Goal: Transaction & Acquisition: Book appointment/travel/reservation

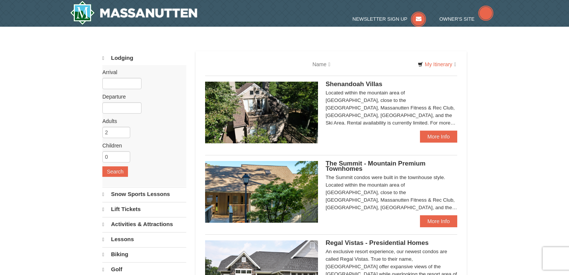
select select "10"
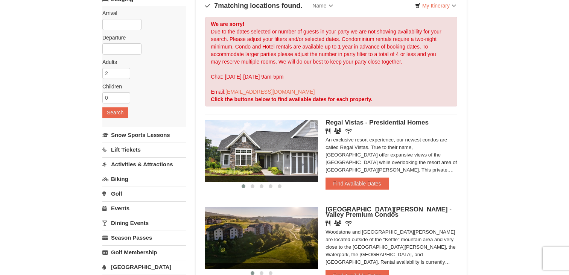
scroll to position [65, 0]
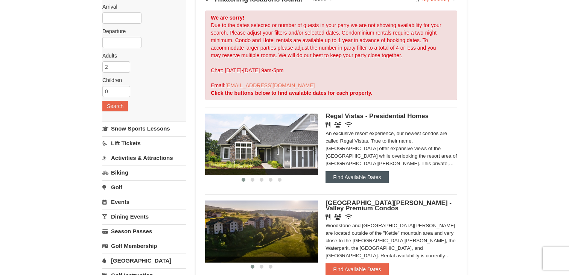
click at [347, 177] on button "Find Available Dates" at bounding box center [356, 177] width 63 height 12
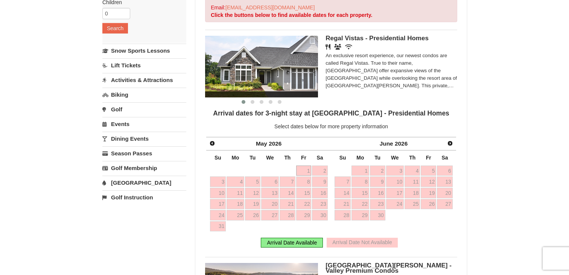
scroll to position [145, 0]
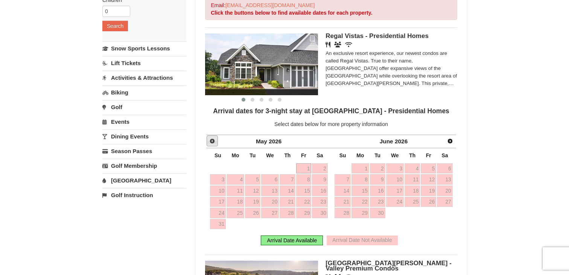
click at [213, 142] on span "Prev" at bounding box center [212, 141] width 6 height 6
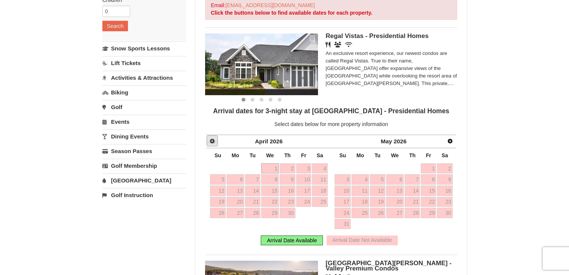
click at [213, 142] on span "Prev" at bounding box center [212, 141] width 6 height 6
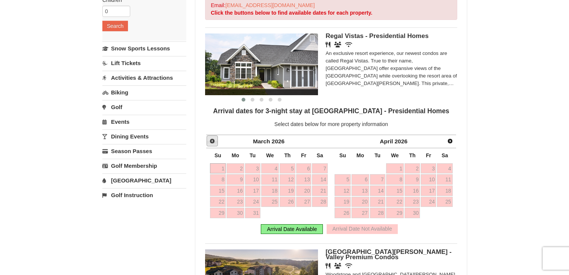
click at [213, 140] on span "Prev" at bounding box center [212, 141] width 6 height 6
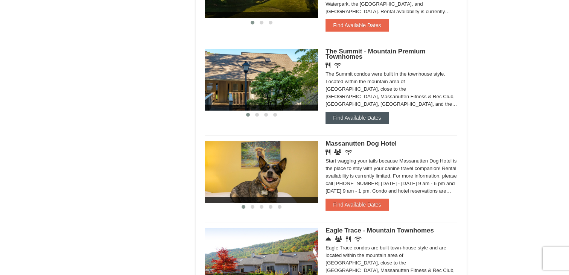
click at [350, 122] on button "Find Available Dates" at bounding box center [356, 118] width 63 height 12
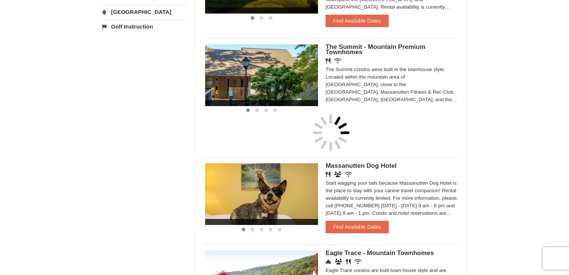
scroll to position [310, 0]
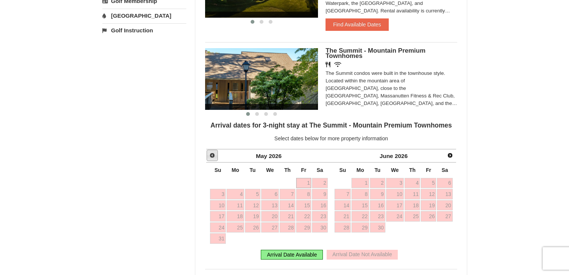
click at [212, 156] on span "Prev" at bounding box center [212, 155] width 6 height 6
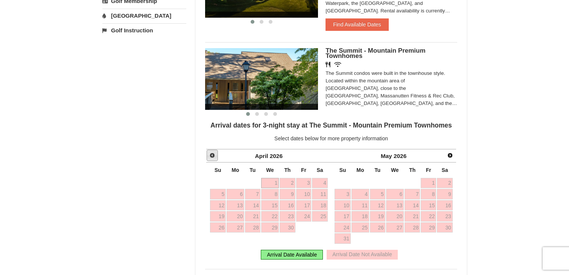
click at [212, 156] on span "Prev" at bounding box center [212, 155] width 6 height 6
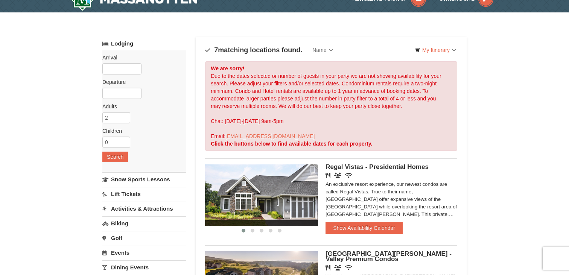
scroll to position [0, 0]
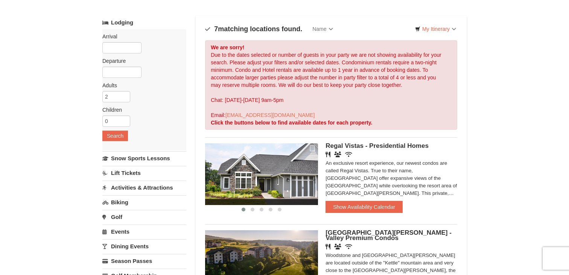
scroll to position [18, 0]
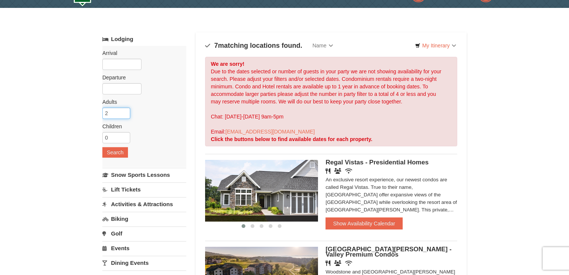
click at [116, 112] on input "2" at bounding box center [116, 113] width 28 height 11
click at [124, 112] on input "3" at bounding box center [116, 113] width 28 height 11
click at [124, 112] on input "4" at bounding box center [116, 113] width 28 height 11
click at [124, 112] on input "5" at bounding box center [116, 113] width 28 height 11
type input "6"
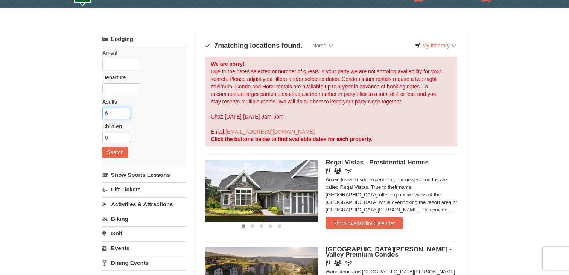
click at [124, 112] on input "6" at bounding box center [116, 113] width 28 height 11
click at [115, 153] on button "Search" at bounding box center [115, 152] width 26 height 11
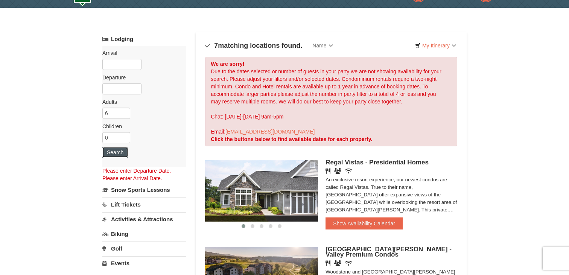
scroll to position [0, 0]
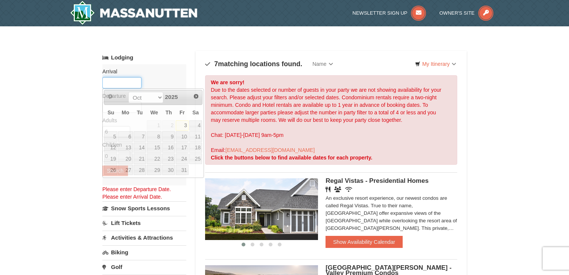
click at [126, 83] on input "text" at bounding box center [121, 82] width 39 height 11
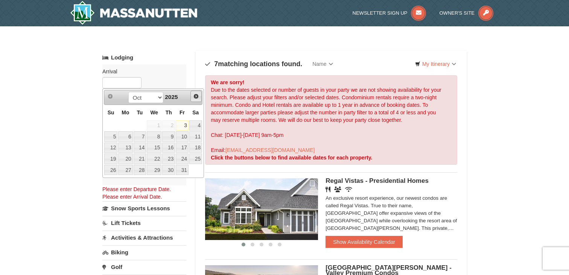
click at [191, 97] on link "Next" at bounding box center [195, 96] width 11 height 11
click at [191, 98] on link "Next" at bounding box center [195, 96] width 11 height 11
click at [192, 98] on link "Next" at bounding box center [195, 96] width 11 height 11
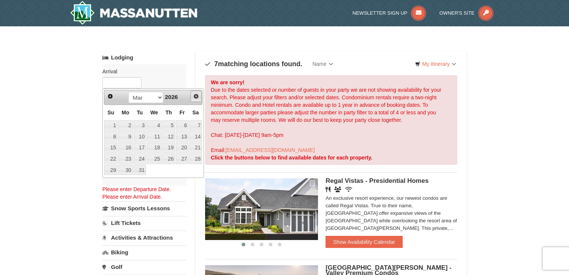
click at [192, 98] on link "Next" at bounding box center [195, 96] width 11 height 11
click at [195, 96] on span "Next" at bounding box center [196, 96] width 6 height 6
click at [184, 124] on link "1" at bounding box center [182, 125] width 13 height 11
type input "05/01/2026"
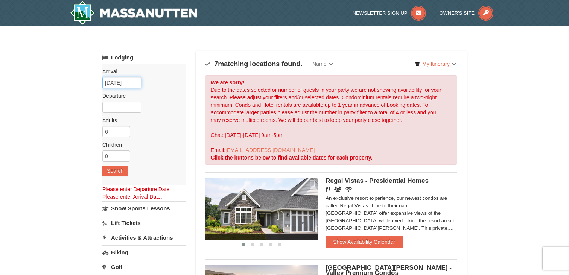
click at [124, 79] on input "05/01/2026" at bounding box center [121, 82] width 39 height 11
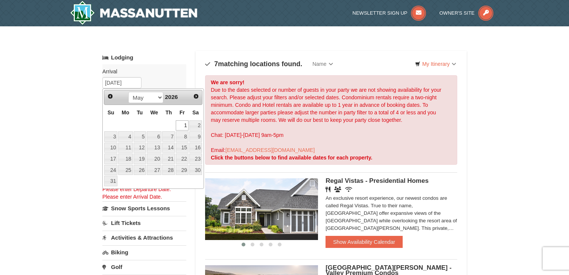
click at [182, 122] on link "1" at bounding box center [182, 125] width 13 height 11
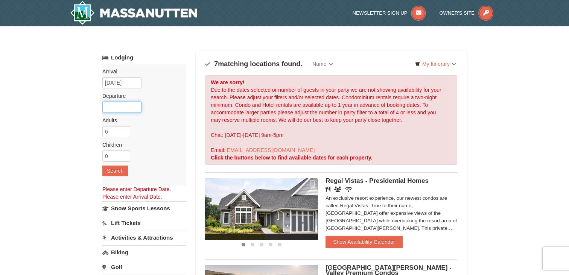
click at [137, 109] on input "text" at bounding box center [121, 107] width 39 height 11
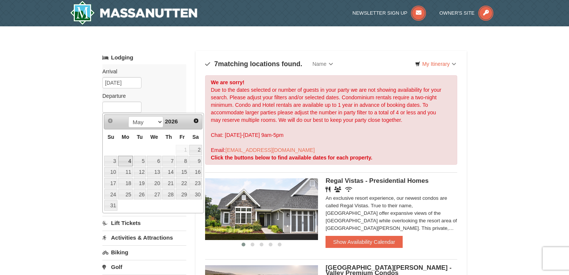
click at [126, 161] on link "4" at bounding box center [125, 161] width 14 height 11
type input "05/04/2026"
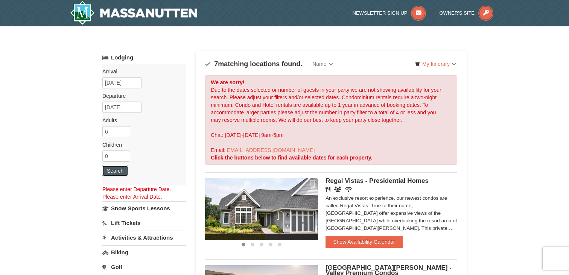
click at [120, 174] on button "Search" at bounding box center [115, 170] width 26 height 11
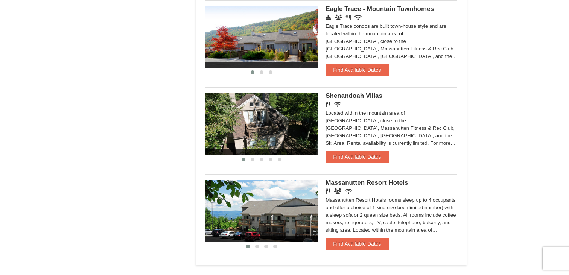
scroll to position [539, 0]
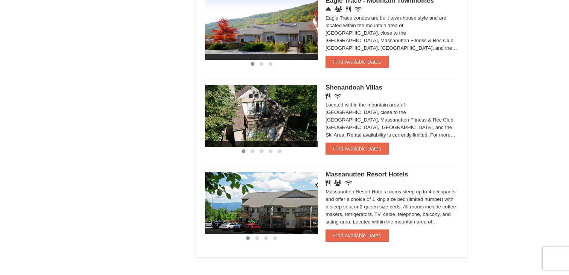
drag, startPoint x: 300, startPoint y: 122, endPoint x: 282, endPoint y: 124, distance: 18.5
click at [283, 123] on img at bounding box center [260, 116] width 113 height 62
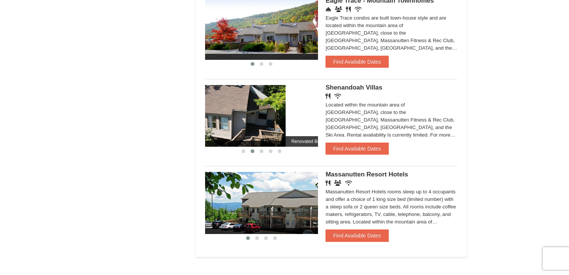
drag, startPoint x: 305, startPoint y: 125, endPoint x: 260, endPoint y: 125, distance: 44.8
click at [261, 125] on img at bounding box center [229, 116] width 113 height 62
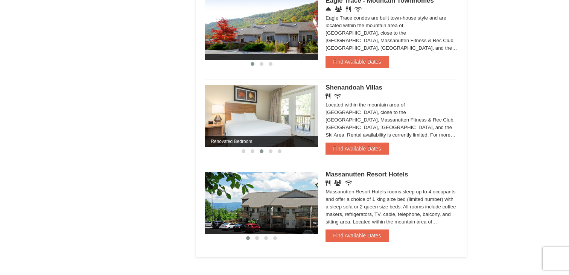
drag, startPoint x: 297, startPoint y: 124, endPoint x: 265, endPoint y: 124, distance: 32.0
click at [276, 124] on img at bounding box center [261, 116] width 113 height 62
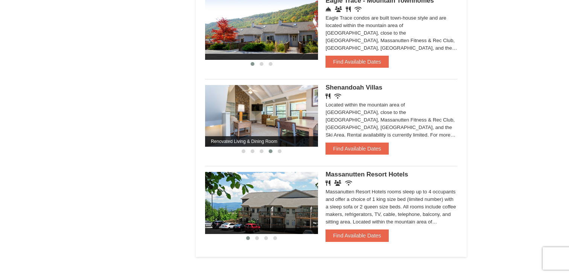
drag, startPoint x: 295, startPoint y: 120, endPoint x: 280, endPoint y: 120, distance: 14.7
click at [285, 120] on img at bounding box center [261, 116] width 113 height 62
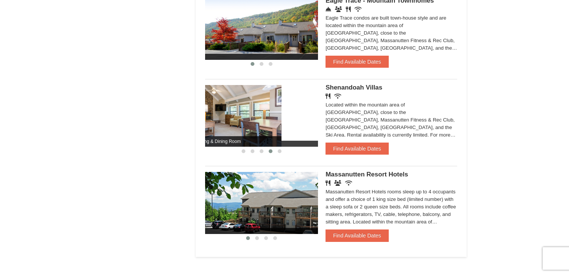
drag, startPoint x: 275, startPoint y: 120, endPoint x: 223, endPoint y: 120, distance: 51.9
click at [223, 120] on img at bounding box center [225, 116] width 113 height 62
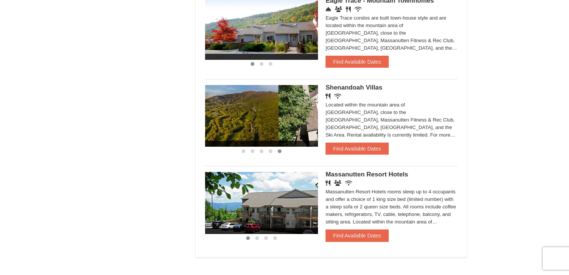
drag, startPoint x: 283, startPoint y: 119, endPoint x: 265, endPoint y: 120, distance: 18.1
click at [265, 119] on img at bounding box center [221, 116] width 113 height 62
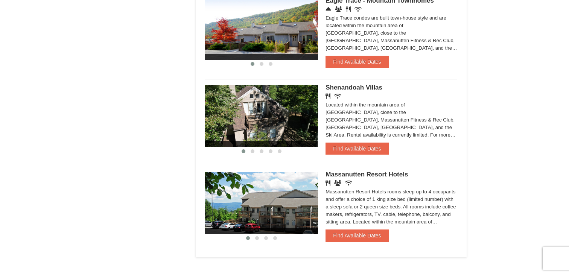
drag, startPoint x: 296, startPoint y: 123, endPoint x: 236, endPoint y: 124, distance: 59.8
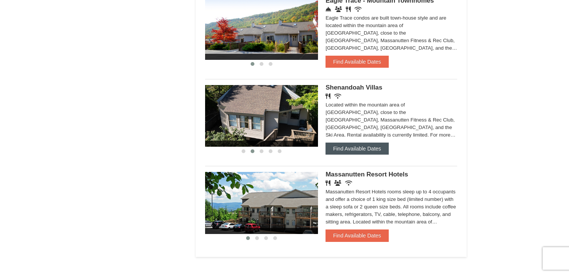
click at [362, 151] on button "Find Available Dates" at bounding box center [356, 149] width 63 height 12
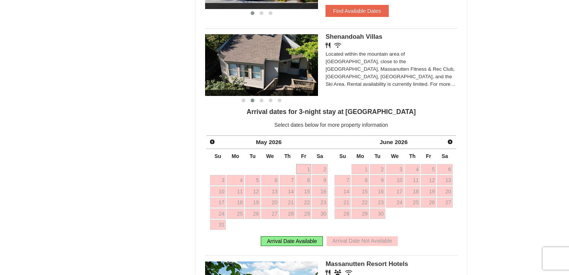
scroll to position [597, 0]
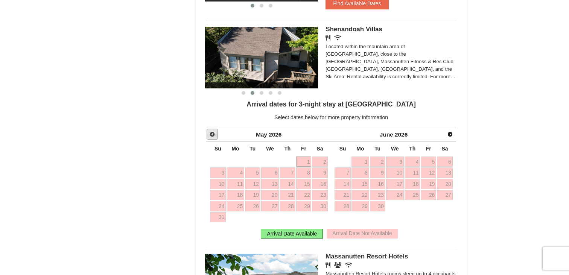
click at [209, 137] on link "Prev" at bounding box center [211, 134] width 11 height 11
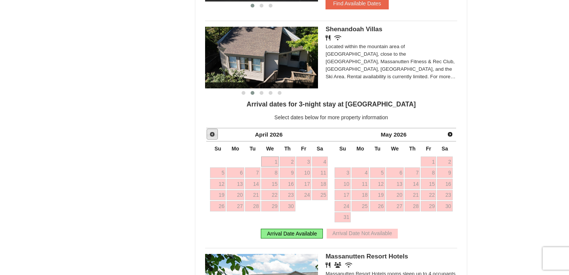
click at [209, 137] on link "Prev" at bounding box center [211, 134] width 11 height 11
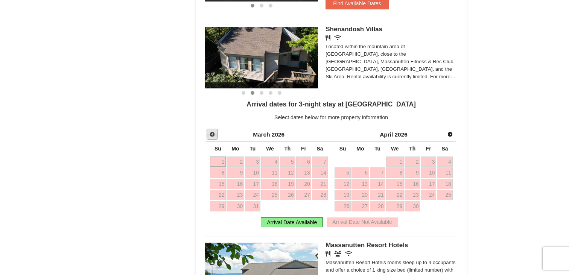
click at [213, 137] on span "Prev" at bounding box center [212, 134] width 6 height 6
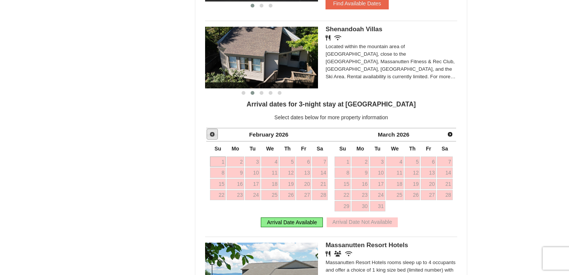
click at [213, 137] on span "Prev" at bounding box center [212, 134] width 6 height 6
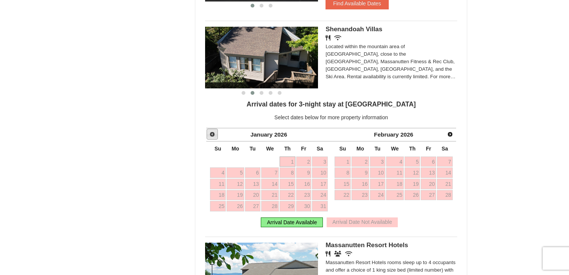
click at [213, 137] on span "Prev" at bounding box center [212, 134] width 6 height 6
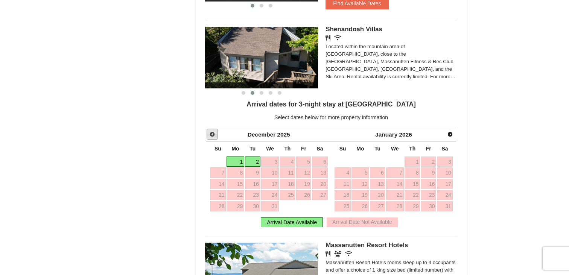
click at [213, 136] on span "Prev" at bounding box center [212, 134] width 6 height 6
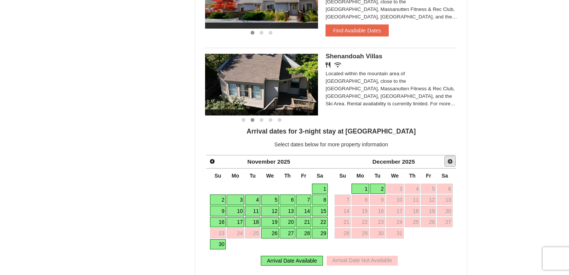
scroll to position [569, 0]
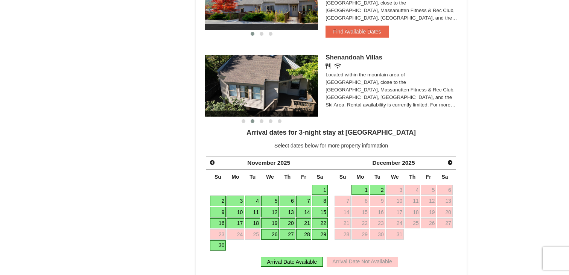
click at [353, 61] on span "Shenandoah Villas" at bounding box center [353, 57] width 57 height 7
click at [345, 61] on span "Shenandoah Villas" at bounding box center [353, 57] width 57 height 7
click at [285, 77] on img at bounding box center [261, 86] width 113 height 62
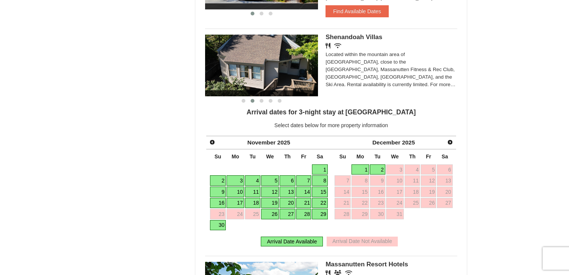
scroll to position [553, 0]
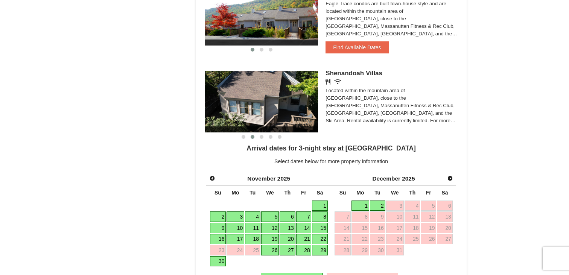
click at [292, 87] on img at bounding box center [261, 102] width 113 height 62
click at [351, 77] on span "Shenandoah Villas" at bounding box center [353, 73] width 57 height 7
drag, startPoint x: 392, startPoint y: 80, endPoint x: 326, endPoint y: 79, distance: 65.8
click at [326, 79] on div "Shenandoah Villas Restaurant Wireless Internet (free) Located within the mounta…" at bounding box center [391, 100] width 132 height 58
copy div "Shenandoah Villas"
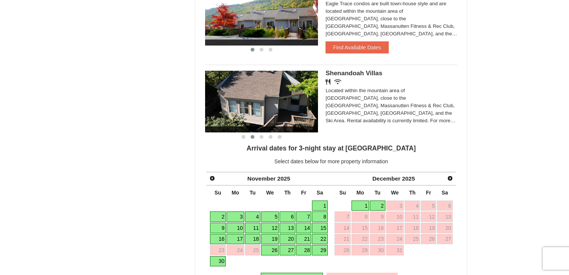
click at [345, 101] on div "Located within the mountain area of [GEOGRAPHIC_DATA], close to the [GEOGRAPHIC…" at bounding box center [391, 106] width 132 height 38
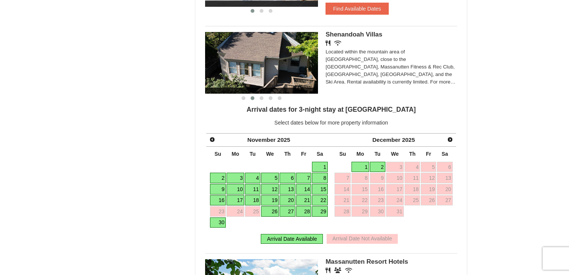
scroll to position [609, 0]
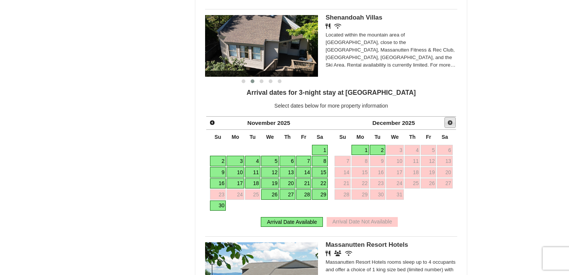
click at [448, 123] on span "Next" at bounding box center [450, 123] width 6 height 6
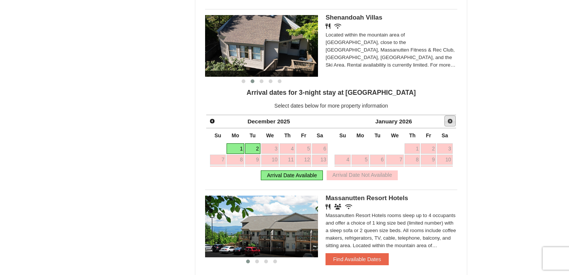
click at [448, 123] on span "Next" at bounding box center [450, 121] width 6 height 6
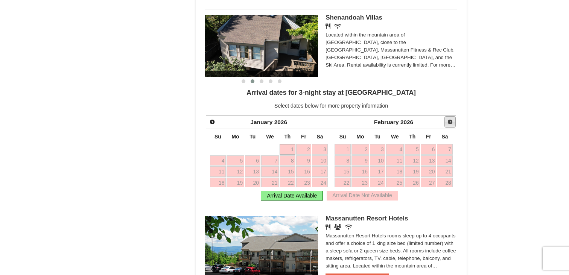
click at [448, 123] on span "Next" at bounding box center [450, 122] width 6 height 6
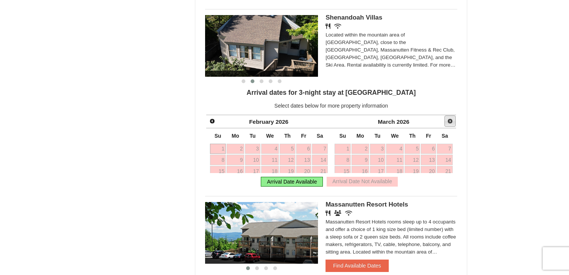
click at [448, 124] on span "Next" at bounding box center [450, 121] width 6 height 6
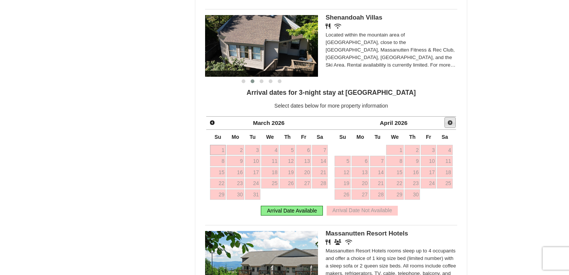
click at [448, 124] on span "Next" at bounding box center [450, 123] width 6 height 6
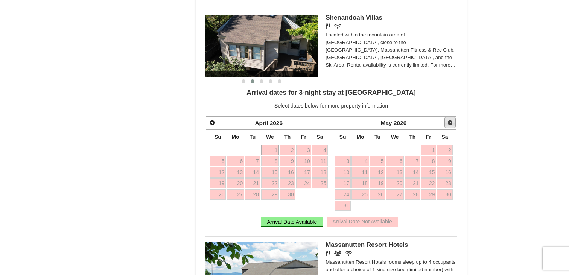
click at [448, 124] on span "Next" at bounding box center [450, 123] width 6 height 6
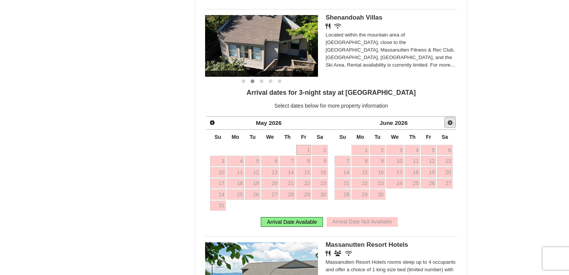
click at [448, 124] on span "Next" at bounding box center [450, 123] width 6 height 6
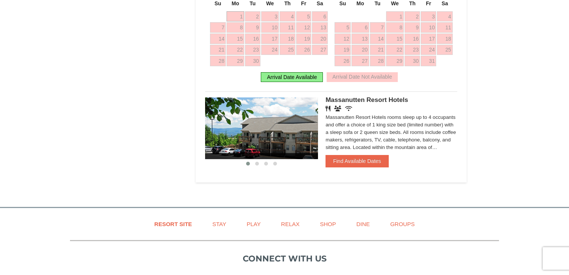
scroll to position [754, 0]
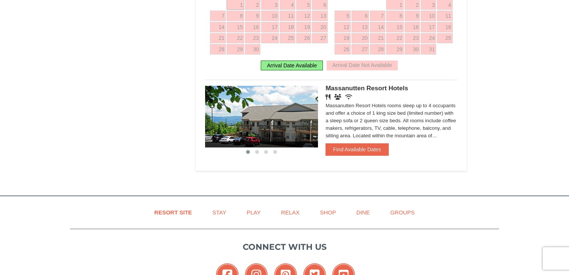
click at [310, 123] on img at bounding box center [261, 117] width 113 height 62
drag, startPoint x: 288, startPoint y: 129, endPoint x: 232, endPoint y: 129, distance: 55.7
click at [232, 129] on img at bounding box center [261, 117] width 113 height 62
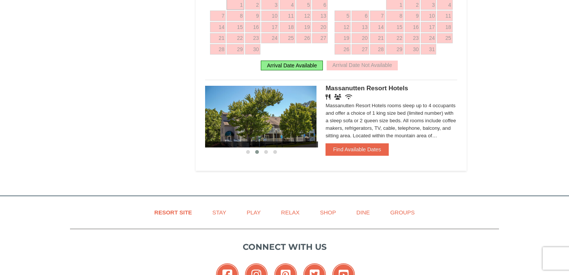
drag, startPoint x: 286, startPoint y: 131, endPoint x: 236, endPoint y: 132, distance: 50.0
click at [238, 132] on img at bounding box center [259, 117] width 113 height 62
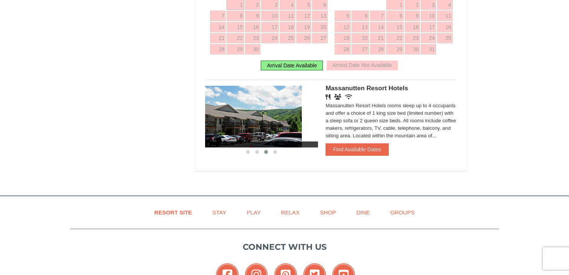
drag, startPoint x: 298, startPoint y: 126, endPoint x: 254, endPoint y: 129, distance: 43.7
click at [255, 129] on img at bounding box center [245, 117] width 113 height 62
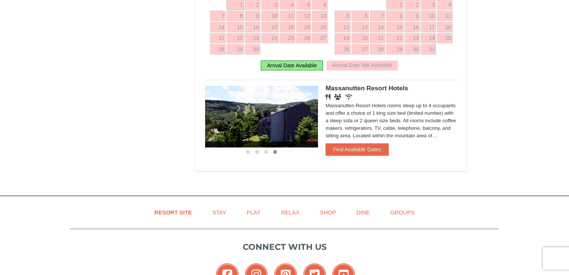
drag, startPoint x: 299, startPoint y: 124, endPoint x: 258, endPoint y: 124, distance: 41.4
click at [258, 124] on img at bounding box center [261, 117] width 113 height 62
drag, startPoint x: 284, startPoint y: 124, endPoint x: 226, endPoint y: 125, distance: 57.9
click at [228, 125] on img at bounding box center [261, 117] width 113 height 62
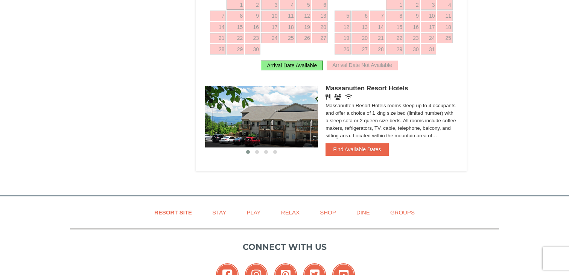
drag, startPoint x: 277, startPoint y: 126, endPoint x: 214, endPoint y: 126, distance: 62.8
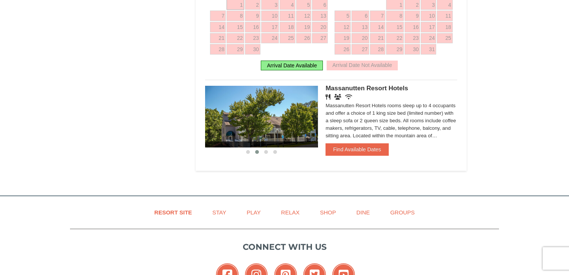
drag, startPoint x: 290, startPoint y: 125, endPoint x: 253, endPoint y: 125, distance: 37.6
click at [253, 125] on img at bounding box center [261, 117] width 113 height 62
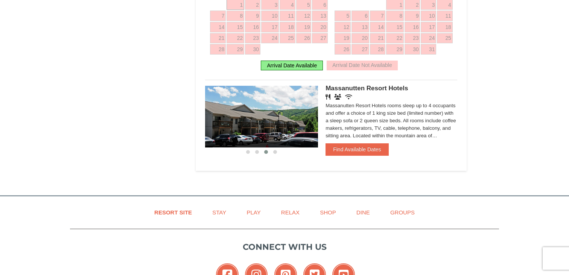
drag, startPoint x: 283, startPoint y: 127, endPoint x: 255, endPoint y: 127, distance: 27.5
click at [257, 127] on img at bounding box center [261, 117] width 113 height 62
click at [358, 152] on button "Find Available Dates" at bounding box center [356, 149] width 63 height 12
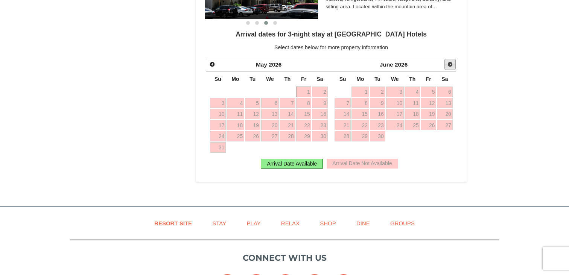
click at [453, 66] on link "Next" at bounding box center [449, 64] width 11 height 11
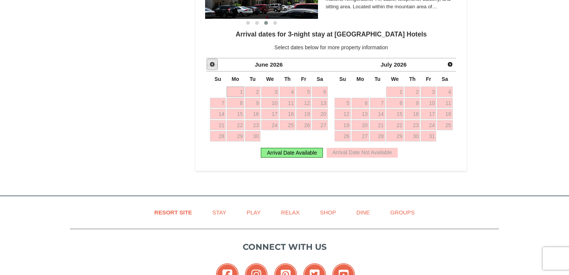
click at [210, 67] on span "Prev" at bounding box center [212, 64] width 6 height 6
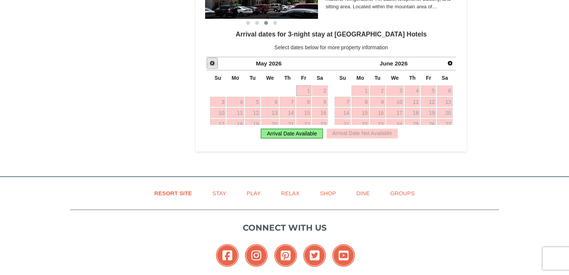
click at [210, 66] on span "Prev" at bounding box center [212, 63] width 6 height 6
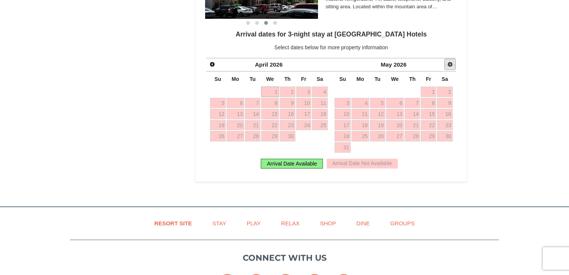
click at [446, 70] on link "Next" at bounding box center [449, 64] width 11 height 11
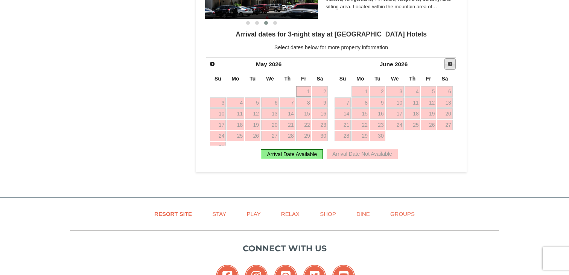
click at [446, 70] on link "Next" at bounding box center [449, 63] width 11 height 11
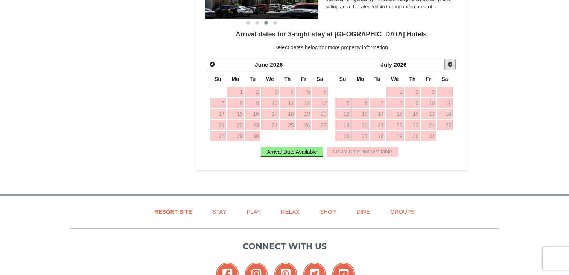
click at [447, 70] on link "Next" at bounding box center [449, 64] width 11 height 11
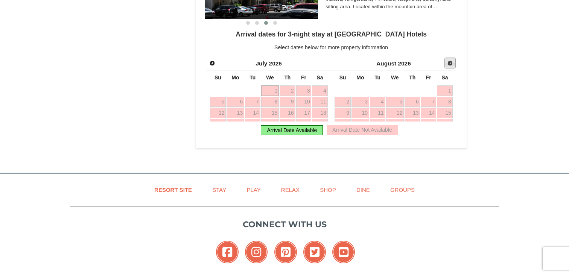
click at [452, 66] on span "Next" at bounding box center [450, 63] width 6 height 6
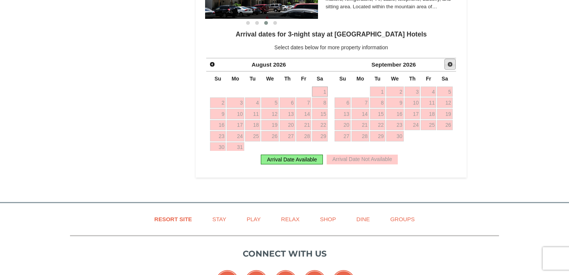
click at [452, 67] on span "Next" at bounding box center [450, 64] width 6 height 6
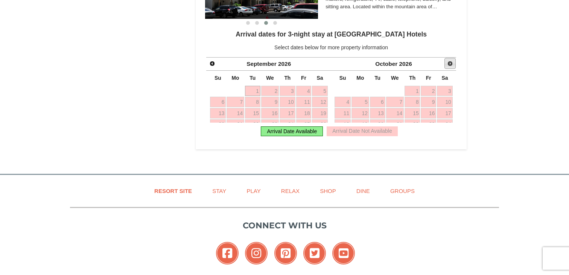
click at [453, 67] on link "Next" at bounding box center [449, 63] width 11 height 11
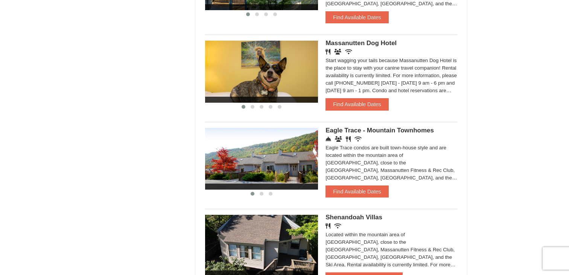
scroll to position [406, 0]
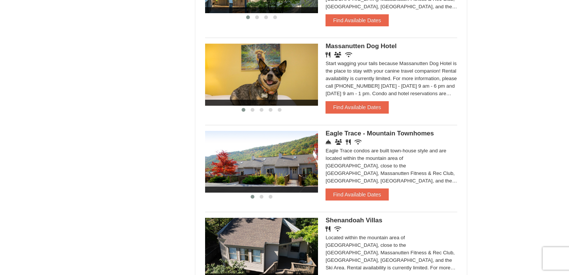
drag, startPoint x: 299, startPoint y: 165, endPoint x: 243, endPoint y: 165, distance: 55.7
click at [243, 165] on img at bounding box center [261, 162] width 113 height 62
drag, startPoint x: 288, startPoint y: 167, endPoint x: 246, endPoint y: 167, distance: 41.7
click at [247, 167] on img at bounding box center [259, 162] width 113 height 62
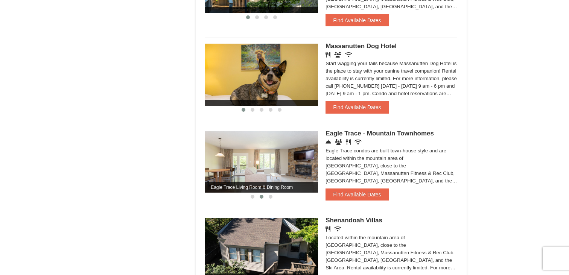
drag, startPoint x: 296, startPoint y: 159, endPoint x: 255, endPoint y: 159, distance: 41.4
click at [256, 159] on img at bounding box center [261, 162] width 113 height 62
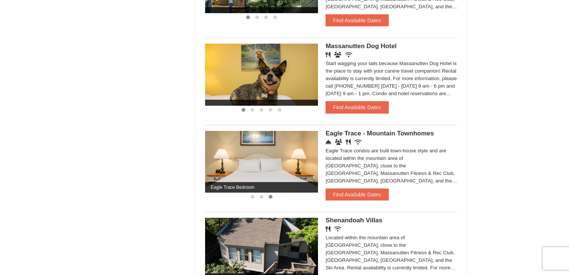
drag, startPoint x: 295, startPoint y: 158, endPoint x: 241, endPoint y: 159, distance: 54.2
click at [242, 159] on img at bounding box center [261, 162] width 113 height 62
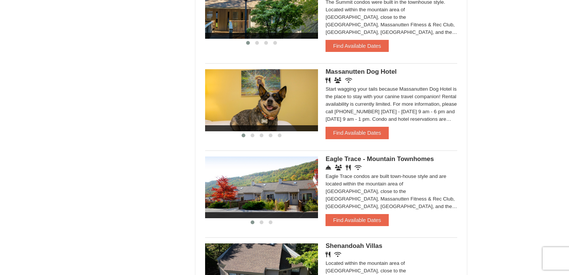
scroll to position [368, 0]
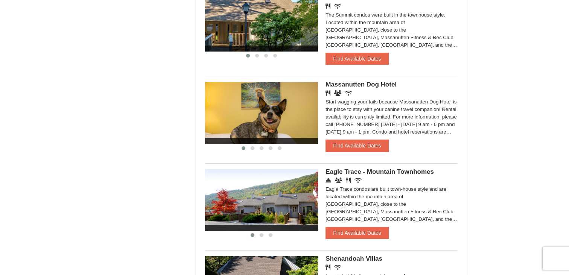
drag, startPoint x: 305, startPoint y: 133, endPoint x: 270, endPoint y: 133, distance: 35.4
click at [270, 133] on img at bounding box center [261, 113] width 113 height 62
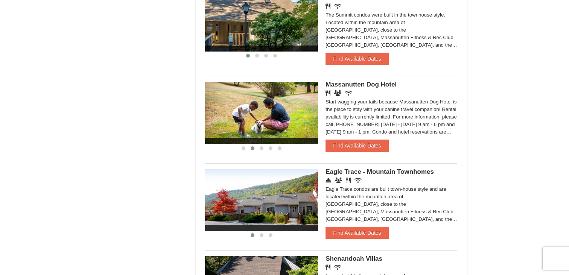
drag, startPoint x: 295, startPoint y: 117, endPoint x: 231, endPoint y: 117, distance: 63.6
click at [232, 117] on img at bounding box center [261, 113] width 113 height 62
drag, startPoint x: 309, startPoint y: 120, endPoint x: 251, endPoint y: 124, distance: 58.1
click at [252, 124] on img at bounding box center [261, 113] width 113 height 62
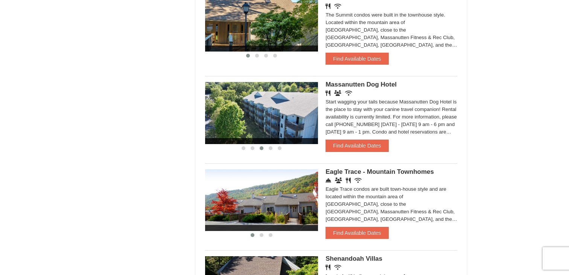
drag, startPoint x: 296, startPoint y: 124, endPoint x: 215, endPoint y: 124, distance: 81.2
click at [216, 124] on img at bounding box center [261, 113] width 113 height 62
drag, startPoint x: 291, startPoint y: 116, endPoint x: 245, endPoint y: 116, distance: 46.6
click at [246, 116] on img at bounding box center [261, 113] width 113 height 62
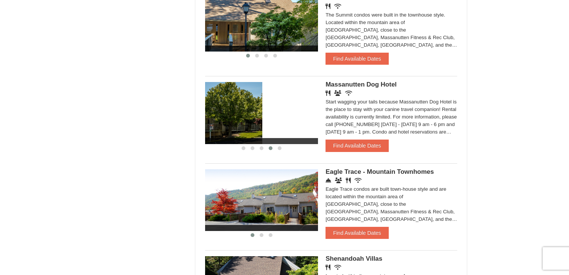
drag, startPoint x: 303, startPoint y: 110, endPoint x: 244, endPoint y: 110, distance: 58.7
click at [246, 110] on img at bounding box center [205, 113] width 113 height 62
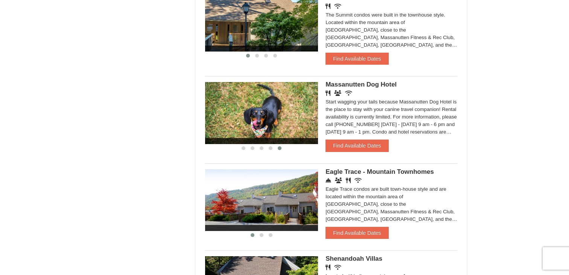
drag, startPoint x: 297, startPoint y: 115, endPoint x: 243, endPoint y: 118, distance: 54.2
click at [244, 118] on img at bounding box center [261, 113] width 113 height 62
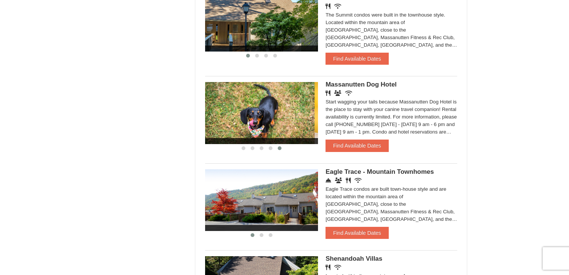
drag, startPoint x: 296, startPoint y: 115, endPoint x: 257, endPoint y: 115, distance: 39.1
click at [258, 115] on img at bounding box center [258, 113] width 113 height 62
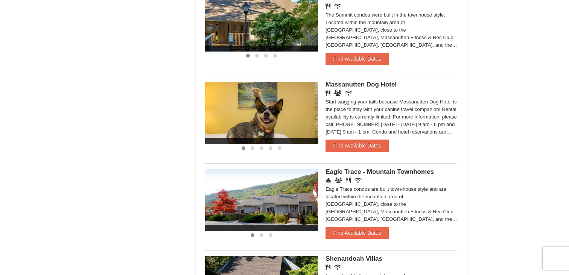
drag, startPoint x: 296, startPoint y: 123, endPoint x: 255, endPoint y: 123, distance: 41.7
click at [255, 123] on div at bounding box center [483, 113] width 1241 height 62
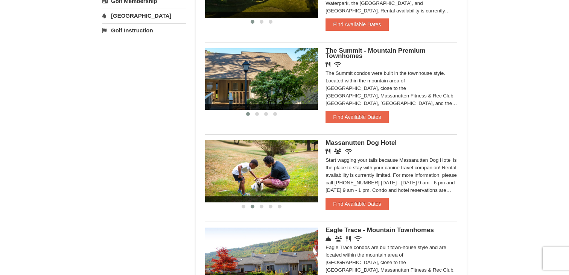
scroll to position [308, 0]
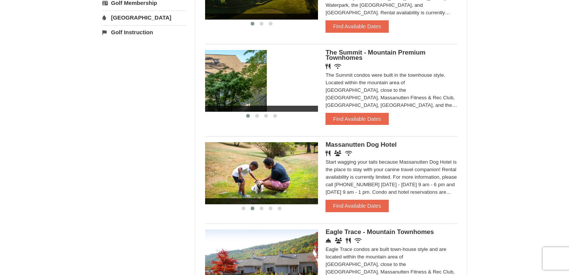
drag, startPoint x: 300, startPoint y: 79, endPoint x: 232, endPoint y: 79, distance: 68.5
click at [235, 79] on img at bounding box center [210, 81] width 113 height 62
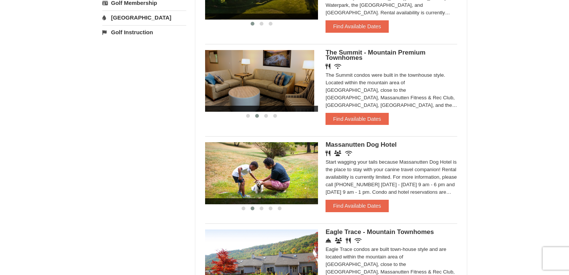
drag, startPoint x: 295, startPoint y: 84, endPoint x: 225, endPoint y: 84, distance: 70.3
click at [226, 84] on img at bounding box center [257, 81] width 113 height 62
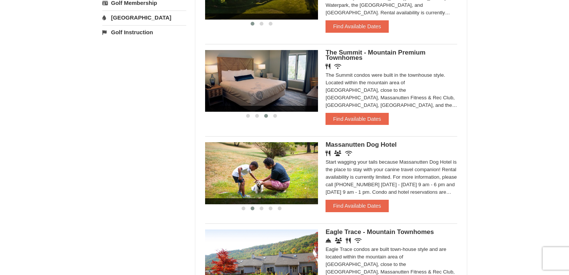
drag, startPoint x: 282, startPoint y: 83, endPoint x: 244, endPoint y: 83, distance: 38.4
click at [244, 83] on img at bounding box center [261, 81] width 113 height 62
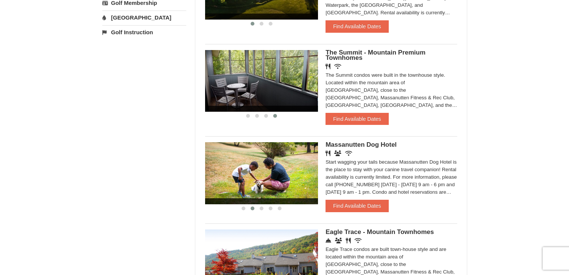
drag, startPoint x: 300, startPoint y: 80, endPoint x: 261, endPoint y: 80, distance: 38.4
click at [263, 80] on img at bounding box center [261, 81] width 113 height 62
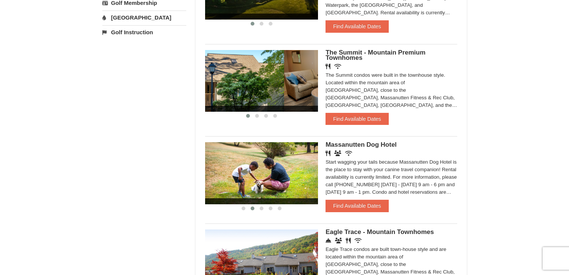
drag, startPoint x: 299, startPoint y: 77, endPoint x: 263, endPoint y: 78, distance: 36.9
click at [263, 78] on div at bounding box center [396, 81] width 903 height 62
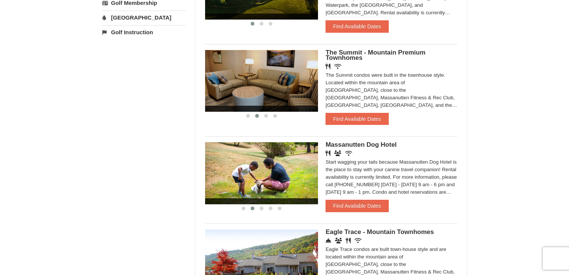
drag, startPoint x: 298, startPoint y: 77, endPoint x: 272, endPoint y: 78, distance: 26.0
click at [272, 78] on img at bounding box center [261, 81] width 113 height 62
drag, startPoint x: 298, startPoint y: 87, endPoint x: 249, endPoint y: 88, distance: 48.1
click at [250, 88] on img at bounding box center [261, 81] width 113 height 62
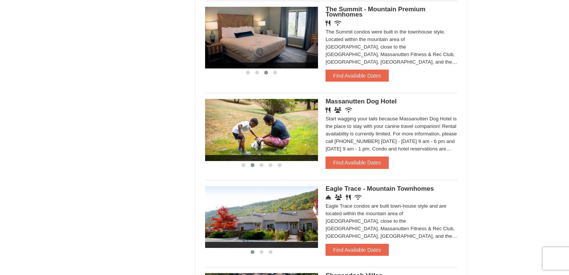
scroll to position [346, 0]
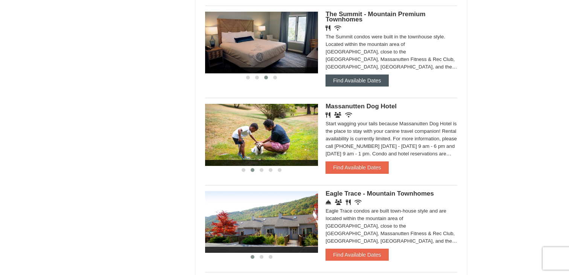
click at [353, 86] on button "Find Available Dates" at bounding box center [356, 80] width 63 height 12
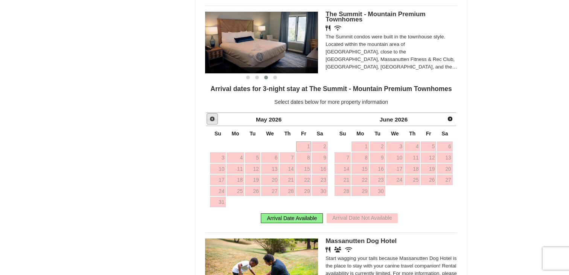
click at [212, 117] on link "Prev" at bounding box center [211, 118] width 11 height 11
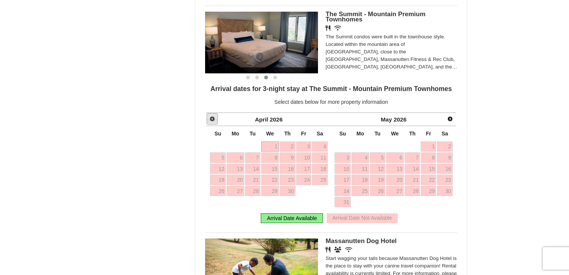
click at [212, 118] on span "Prev" at bounding box center [212, 119] width 6 height 6
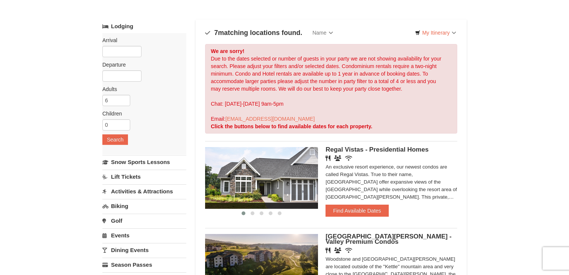
scroll to position [0, 0]
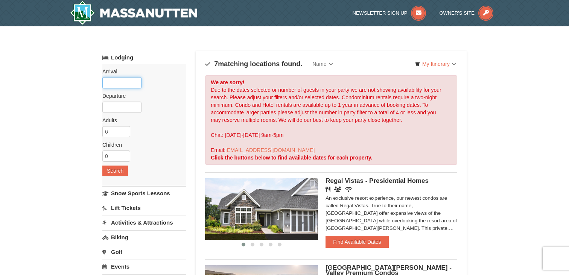
click at [127, 85] on input "text" at bounding box center [121, 82] width 39 height 11
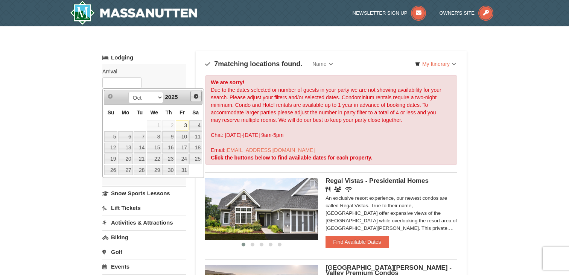
click at [197, 96] on span "Next" at bounding box center [196, 96] width 6 height 6
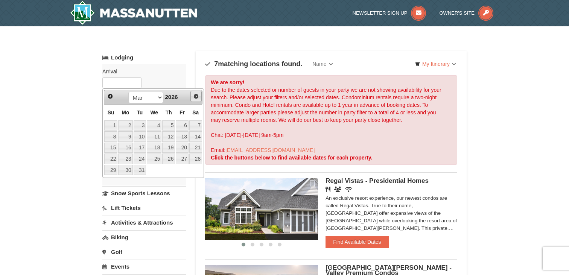
click at [197, 96] on span "Next" at bounding box center [196, 96] width 6 height 6
click at [197, 97] on span "Next" at bounding box center [196, 96] width 6 height 6
click at [169, 136] on link "7" at bounding box center [168, 136] width 13 height 11
type input "05/07/2026"
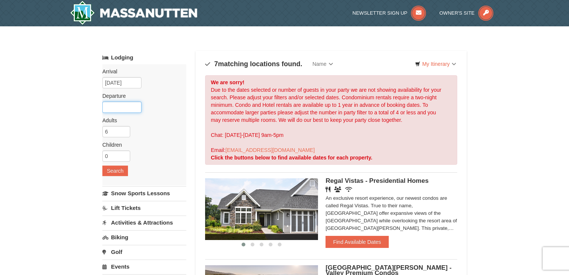
click at [117, 107] on input "text" at bounding box center [121, 107] width 39 height 11
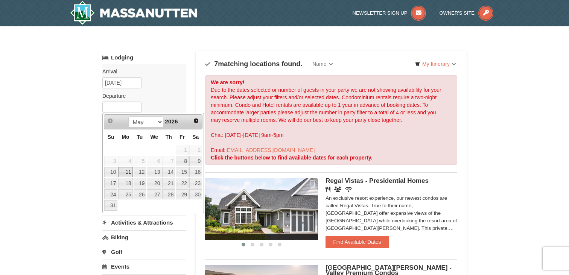
click at [123, 172] on link "11" at bounding box center [125, 172] width 14 height 11
type input "05/11/2026"
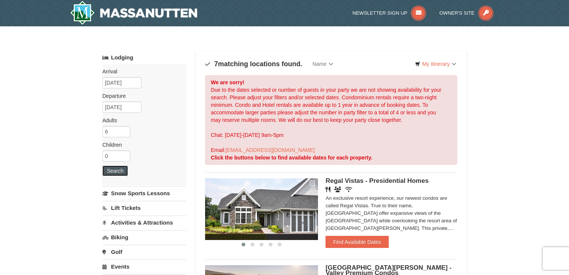
click at [120, 170] on button "Search" at bounding box center [115, 170] width 26 height 11
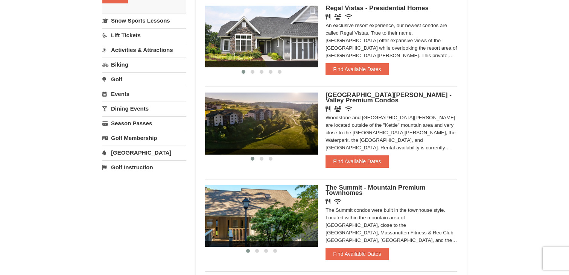
scroll to position [123, 0]
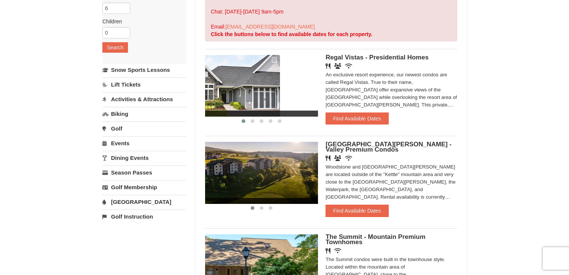
drag, startPoint x: 290, startPoint y: 96, endPoint x: 248, endPoint y: 96, distance: 42.5
click at [248, 96] on img at bounding box center [223, 86] width 113 height 62
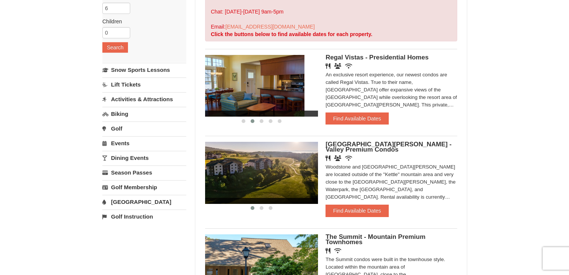
drag, startPoint x: 301, startPoint y: 95, endPoint x: 275, endPoint y: 95, distance: 26.3
click at [276, 95] on img at bounding box center [247, 86] width 113 height 62
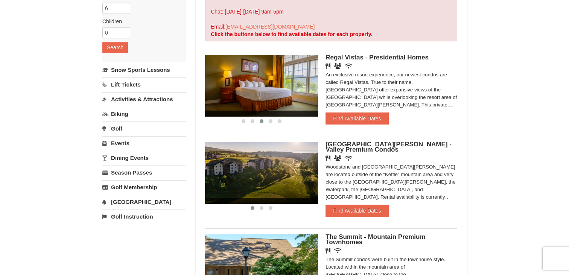
drag, startPoint x: 305, startPoint y: 90, endPoint x: 261, endPoint y: 90, distance: 44.8
click at [261, 90] on img at bounding box center [261, 86] width 113 height 62
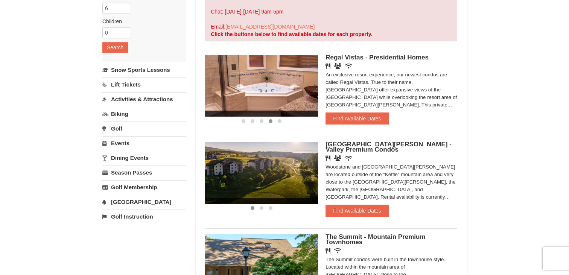
drag, startPoint x: 302, startPoint y: 92, endPoint x: 272, endPoint y: 96, distance: 30.7
click at [272, 96] on img at bounding box center [261, 86] width 113 height 62
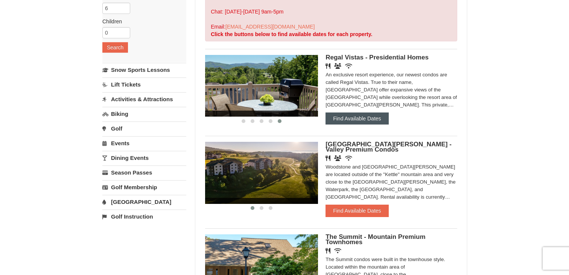
click at [358, 118] on button "Find Available Dates" at bounding box center [356, 118] width 63 height 12
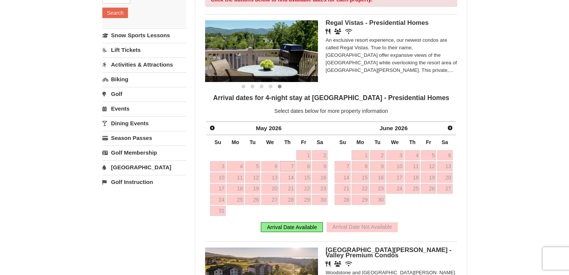
scroll to position [172, 0]
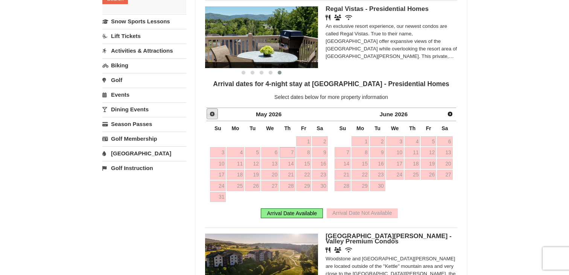
click at [215, 115] on span "Prev" at bounding box center [212, 114] width 6 height 6
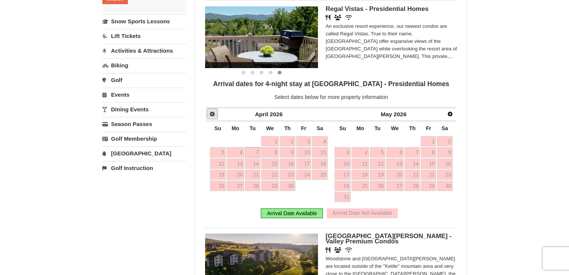
click at [215, 115] on span "Prev" at bounding box center [212, 114] width 6 height 6
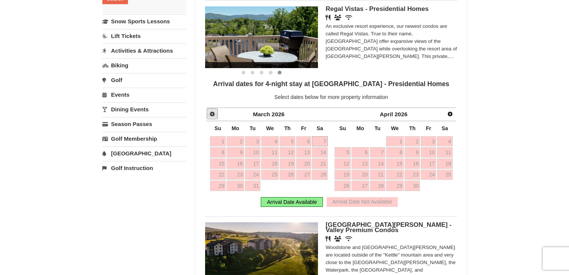
click at [215, 115] on span "Prev" at bounding box center [212, 114] width 6 height 6
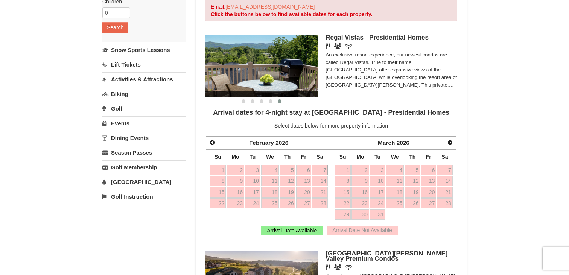
scroll to position [97, 0]
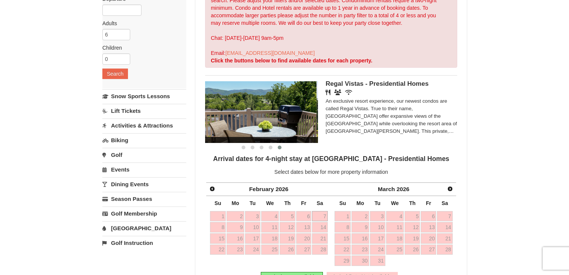
drag, startPoint x: 300, startPoint y: 106, endPoint x: 267, endPoint y: 107, distance: 32.3
click at [269, 107] on img at bounding box center [259, 112] width 113 height 62
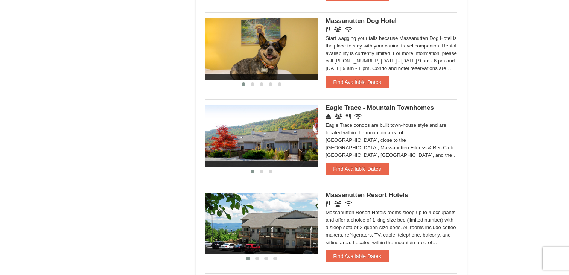
scroll to position [670, 0]
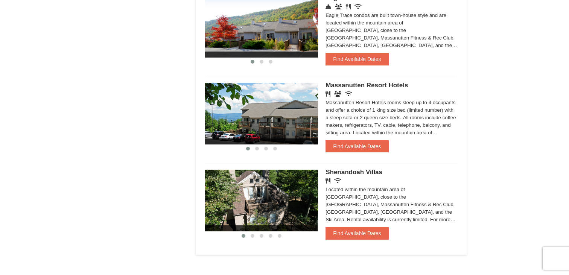
drag, startPoint x: 295, startPoint y: 194, endPoint x: 251, endPoint y: 191, distance: 43.3
click at [251, 191] on img at bounding box center [261, 201] width 113 height 62
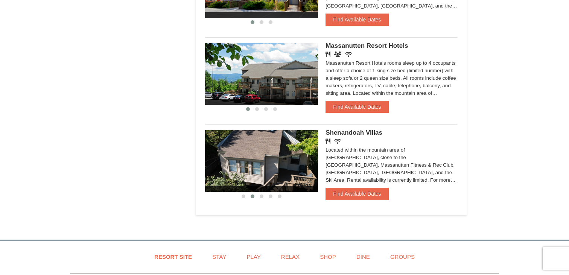
scroll to position [710, 0]
drag, startPoint x: 295, startPoint y: 173, endPoint x: 255, endPoint y: 173, distance: 39.5
click at [257, 173] on img at bounding box center [261, 161] width 113 height 62
drag, startPoint x: 292, startPoint y: 177, endPoint x: 232, endPoint y: 177, distance: 60.2
click at [234, 177] on img at bounding box center [261, 161] width 113 height 62
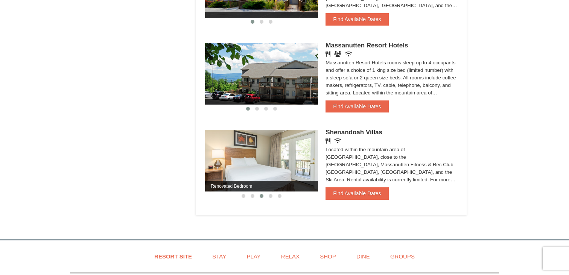
drag, startPoint x: 274, startPoint y: 165, endPoint x: 224, endPoint y: 165, distance: 50.0
click at [225, 165] on img at bounding box center [261, 161] width 113 height 62
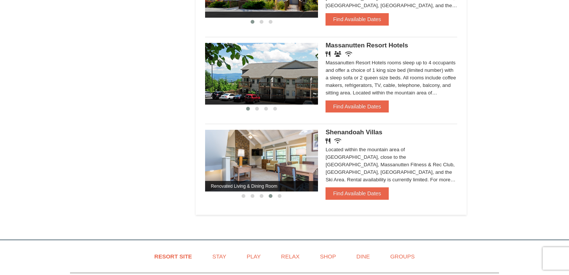
drag, startPoint x: 284, startPoint y: 166, endPoint x: 219, endPoint y: 166, distance: 65.4
click at [220, 166] on img at bounding box center [261, 161] width 113 height 62
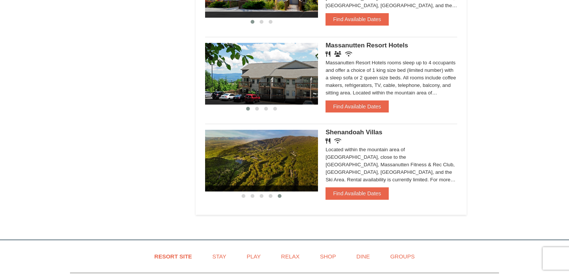
drag, startPoint x: 278, startPoint y: 157, endPoint x: 240, endPoint y: 157, distance: 38.4
click at [247, 157] on img at bounding box center [261, 161] width 113 height 62
drag, startPoint x: 296, startPoint y: 158, endPoint x: 263, endPoint y: 159, distance: 33.5
click at [267, 158] on img at bounding box center [261, 161] width 113 height 62
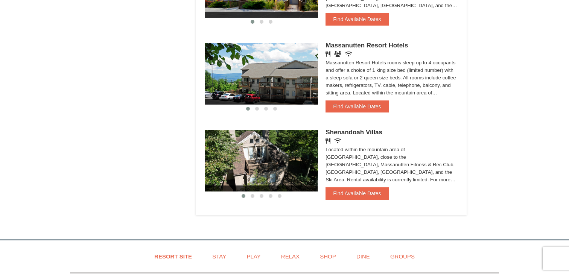
drag, startPoint x: 291, startPoint y: 156, endPoint x: 259, endPoint y: 156, distance: 32.3
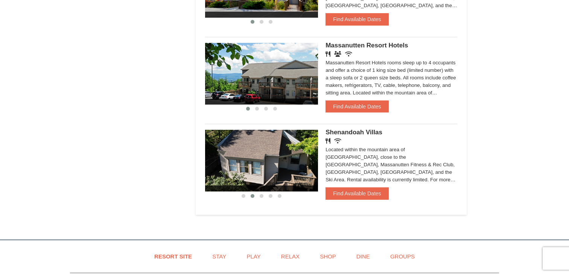
drag, startPoint x: 298, startPoint y: 156, endPoint x: 264, endPoint y: 156, distance: 33.1
click at [264, 156] on img at bounding box center [261, 161] width 113 height 62
drag, startPoint x: 286, startPoint y: 161, endPoint x: 254, endPoint y: 170, distance: 33.6
click at [254, 170] on img at bounding box center [261, 161] width 113 height 62
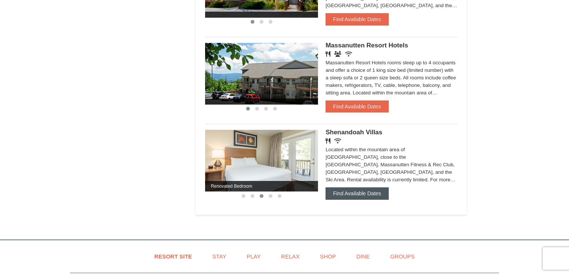
click at [357, 199] on button "Find Available Dates" at bounding box center [356, 193] width 63 height 12
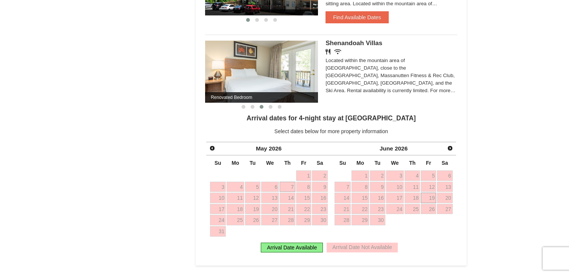
scroll to position [709, 0]
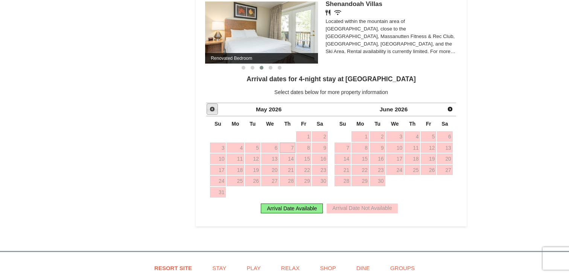
click at [214, 112] on span "Prev" at bounding box center [212, 109] width 6 height 6
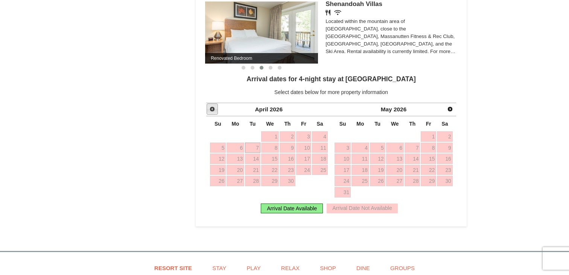
click at [214, 112] on span "Prev" at bounding box center [212, 109] width 6 height 6
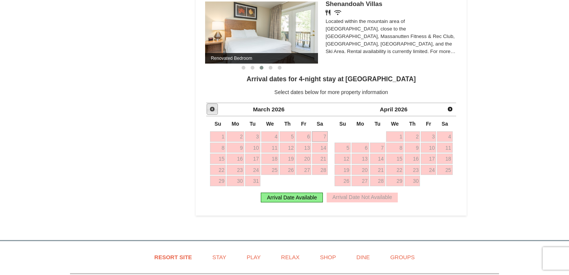
click at [214, 112] on span "Prev" at bounding box center [212, 109] width 6 height 6
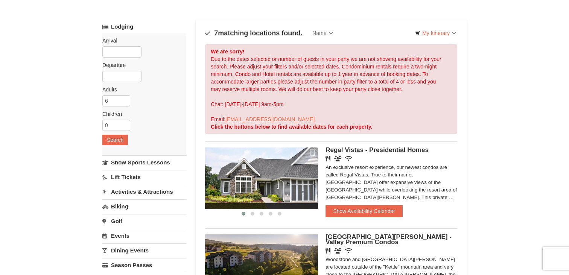
scroll to position [0, 0]
